Goal: Use online tool/utility

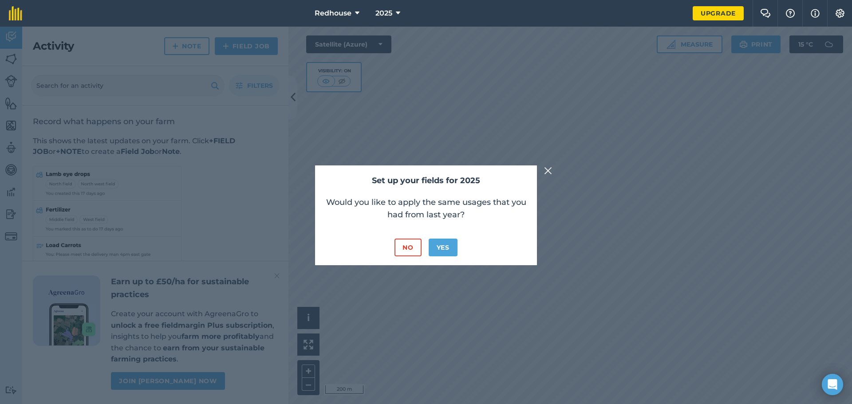
click at [545, 169] on img at bounding box center [548, 170] width 8 height 11
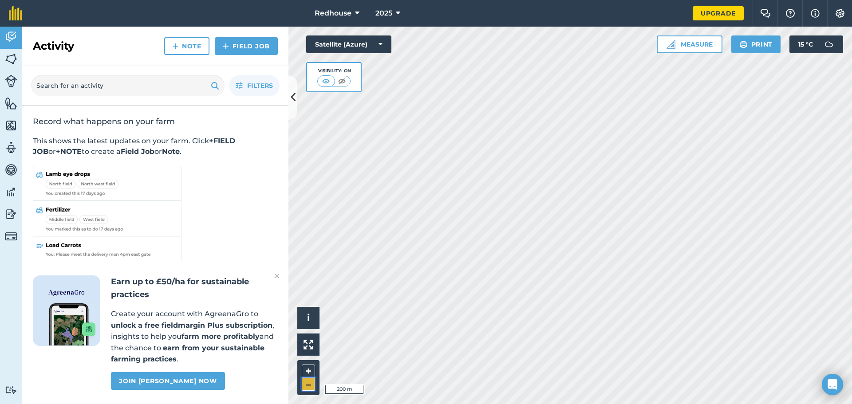
click at [310, 383] on button "–" at bounding box center [308, 384] width 13 height 13
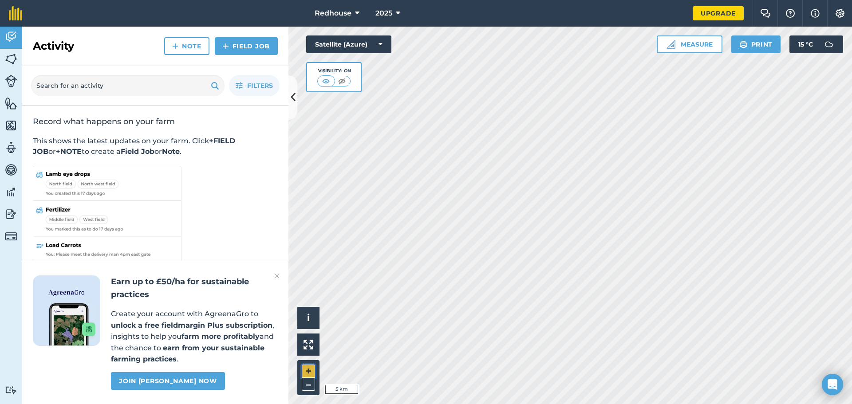
click at [303, 369] on button "+" at bounding box center [308, 371] width 13 height 13
click at [304, 366] on button "+" at bounding box center [308, 371] width 13 height 13
click at [305, 371] on button "+" at bounding box center [308, 371] width 13 height 13
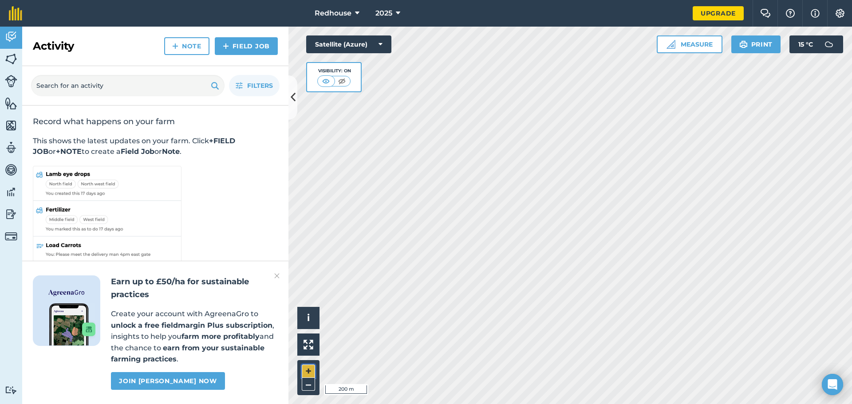
click at [303, 370] on button "+" at bounding box center [308, 371] width 13 height 13
click at [307, 366] on button "+" at bounding box center [308, 371] width 13 height 13
click at [669, 50] on button "Measure" at bounding box center [689, 44] width 66 height 18
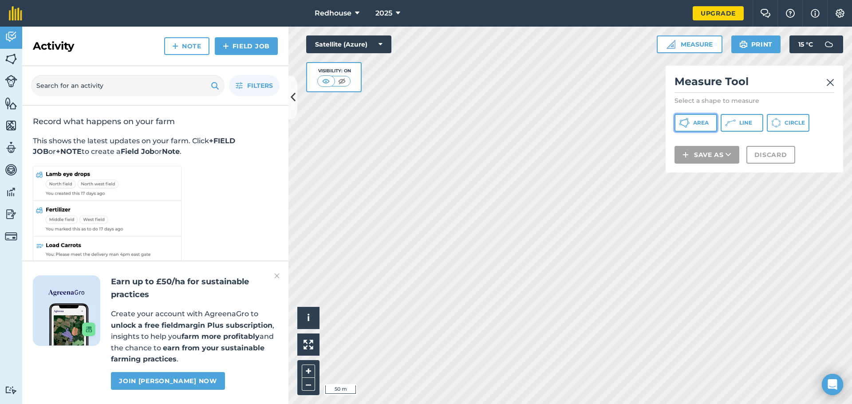
click at [699, 123] on span "Area" at bounding box center [701, 122] width 16 height 7
